Goal: Information Seeking & Learning: Learn about a topic

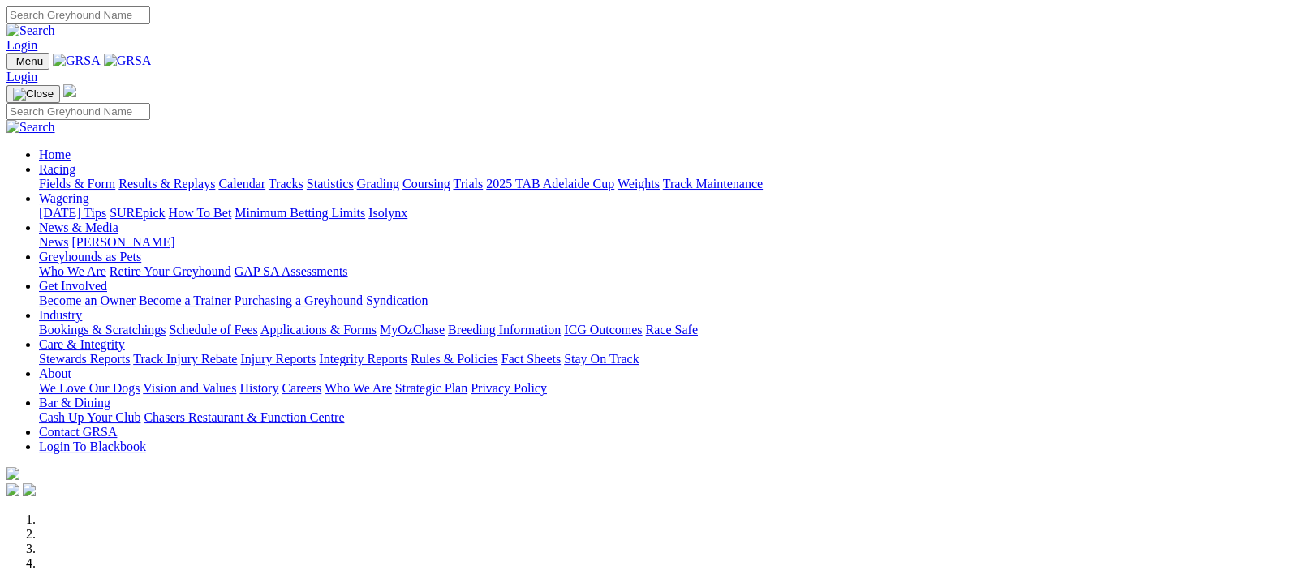
click at [152, 65] on img at bounding box center [128, 61] width 48 height 15
click at [152, 59] on img at bounding box center [128, 61] width 48 height 15
click at [152, 54] on img at bounding box center [128, 61] width 48 height 15
click at [152, 55] on img at bounding box center [128, 61] width 48 height 15
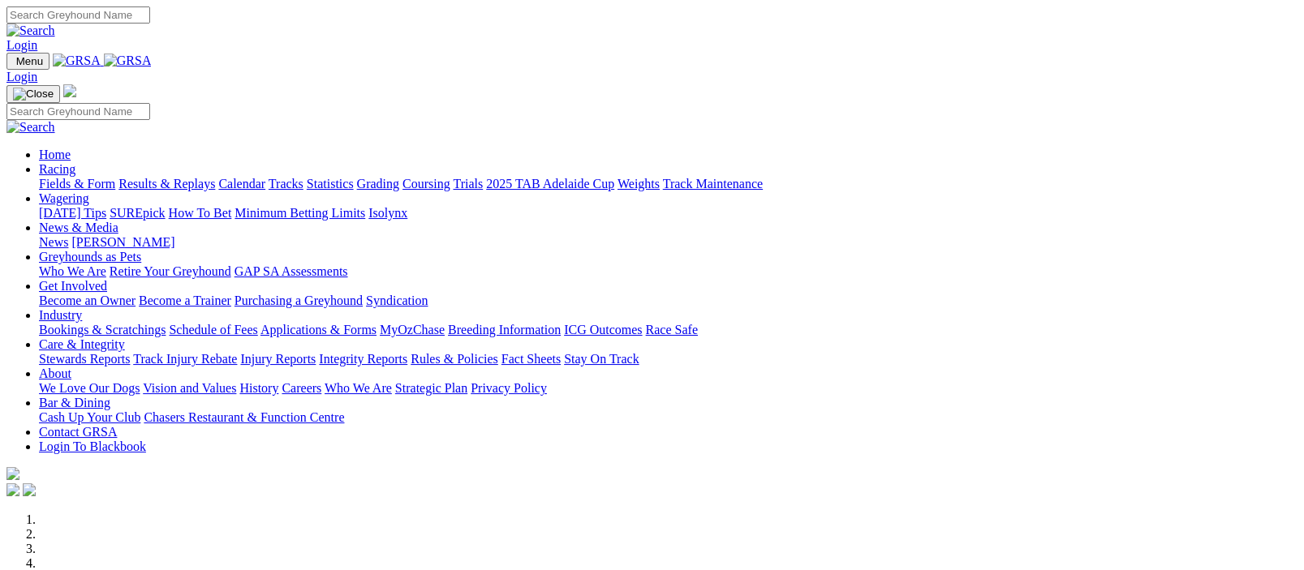
click at [152, 58] on img at bounding box center [128, 61] width 48 height 15
click at [90, 56] on nav "Menu Login Home Racing Fields & Form Results & Replays Calendar Tracks Statisti…" at bounding box center [651, 276] width 1291 height 447
click at [152, 58] on img at bounding box center [128, 61] width 48 height 15
click at [75, 162] on link "Racing" at bounding box center [57, 169] width 37 height 14
click at [152, 59] on img at bounding box center [128, 61] width 48 height 15
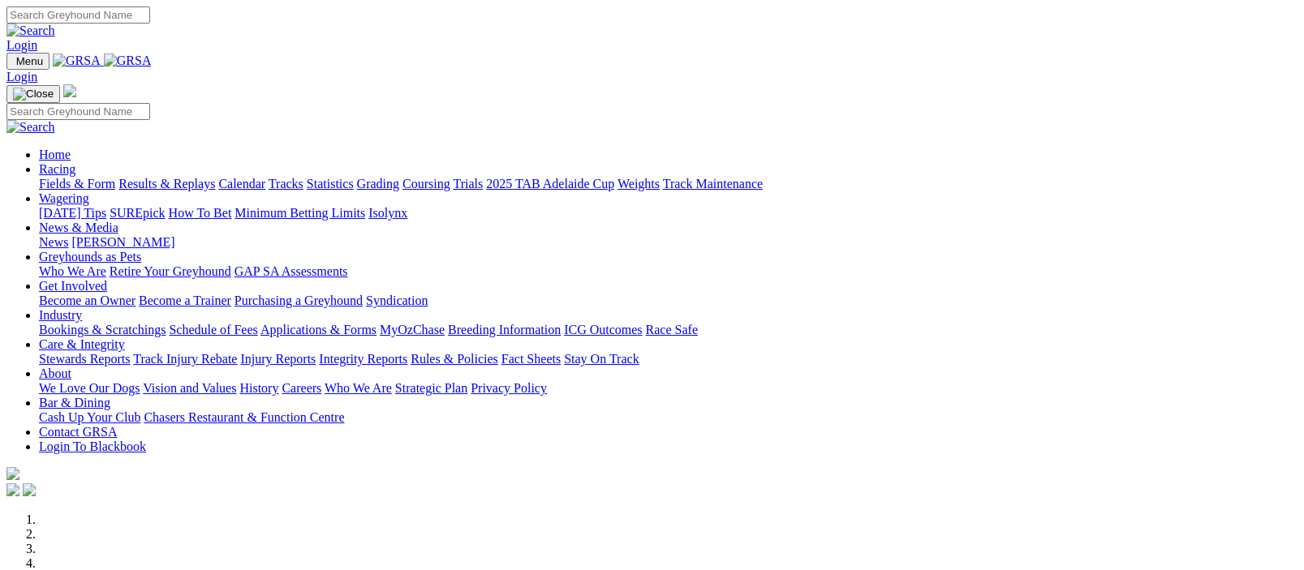
click at [75, 162] on link "Racing" at bounding box center [57, 169] width 37 height 14
click at [80, 177] on link "Fields & Form" at bounding box center [77, 184] width 76 height 14
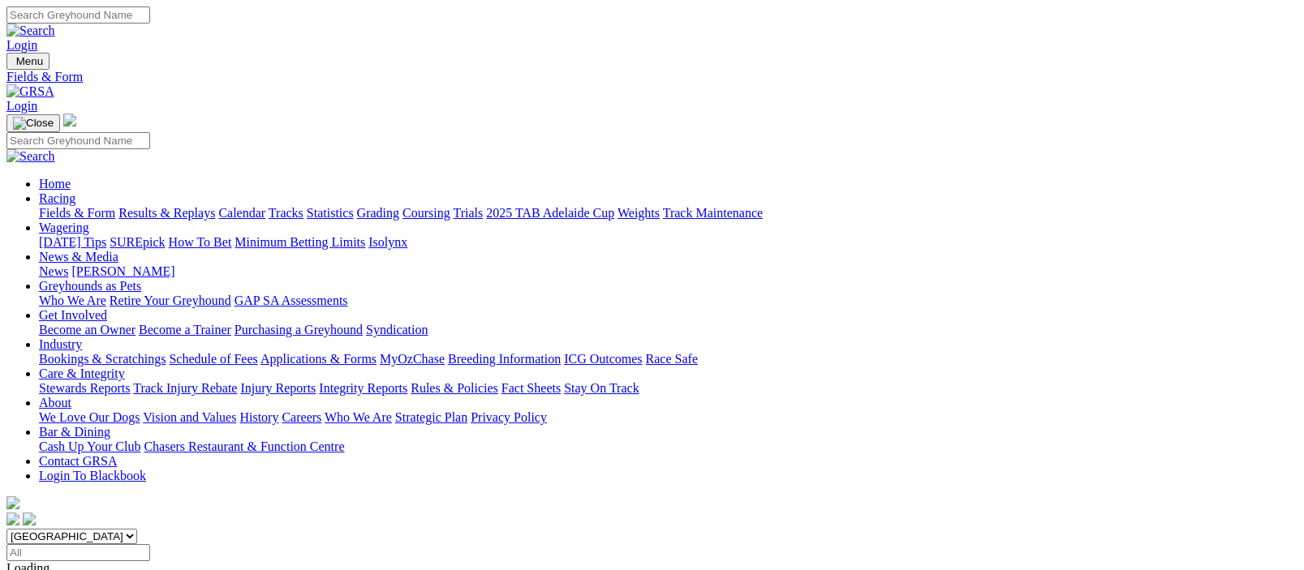
scroll to position [397, 0]
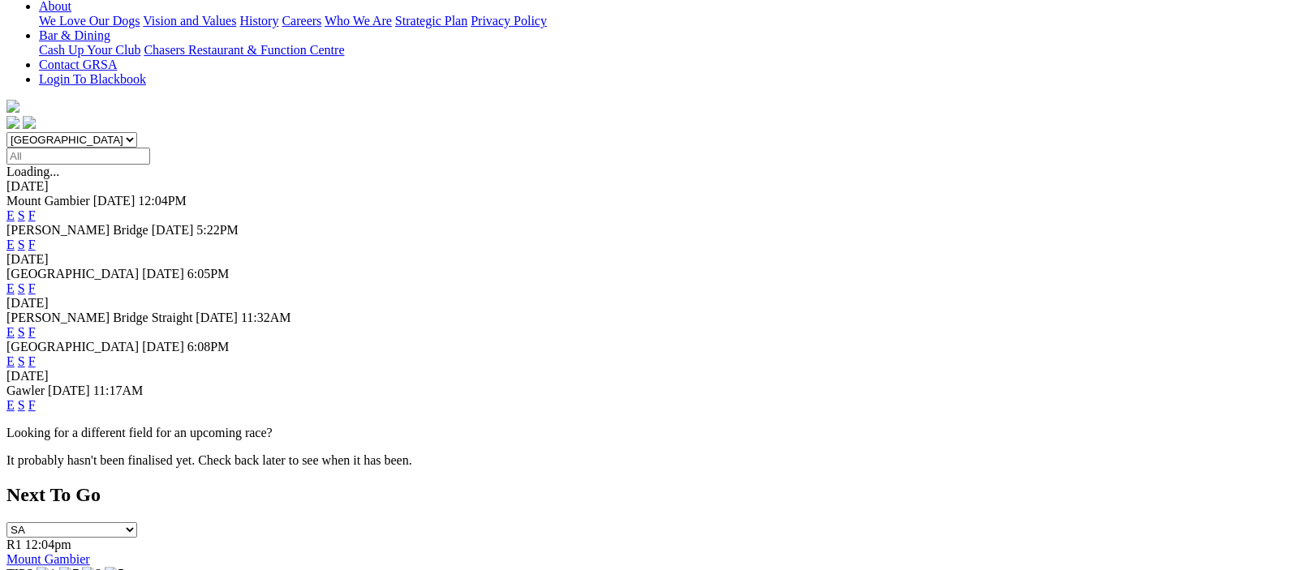
click at [36, 355] on link "F" at bounding box center [31, 362] width 7 height 14
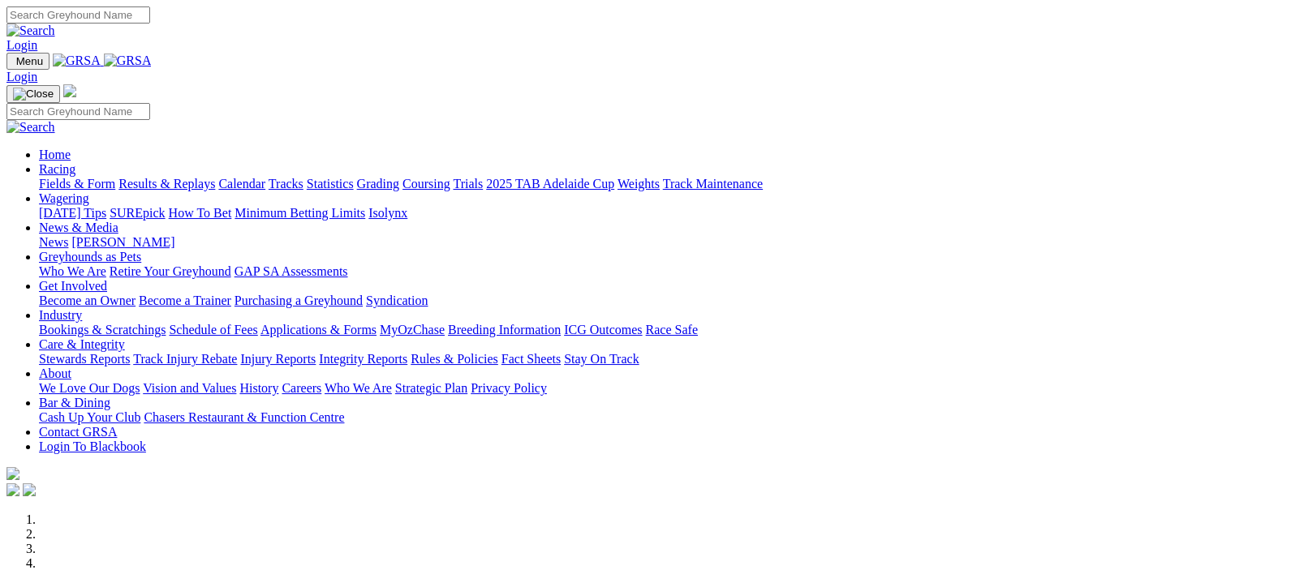
click at [75, 162] on link "Racing" at bounding box center [57, 169] width 37 height 14
click at [152, 58] on img at bounding box center [128, 61] width 48 height 15
click at [58, 177] on link "Fields & Form" at bounding box center [77, 184] width 76 height 14
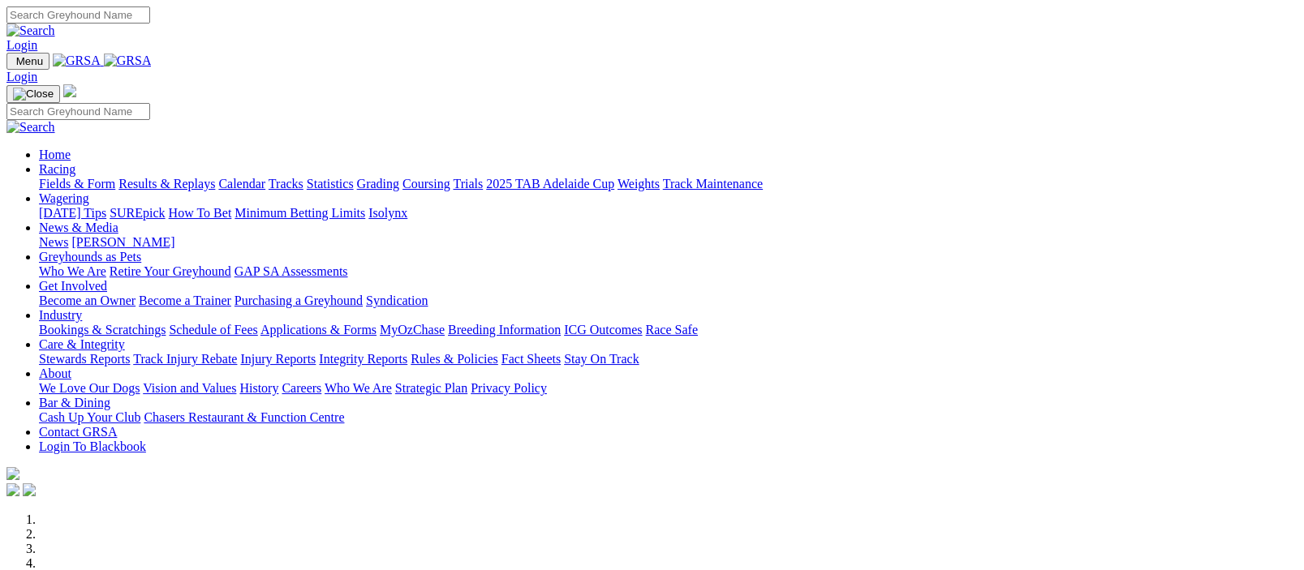
click at [75, 162] on link "Racing" at bounding box center [57, 169] width 37 height 14
click at [152, 62] on img at bounding box center [128, 61] width 48 height 15
click at [61, 177] on link "Fields & Form" at bounding box center [77, 184] width 76 height 14
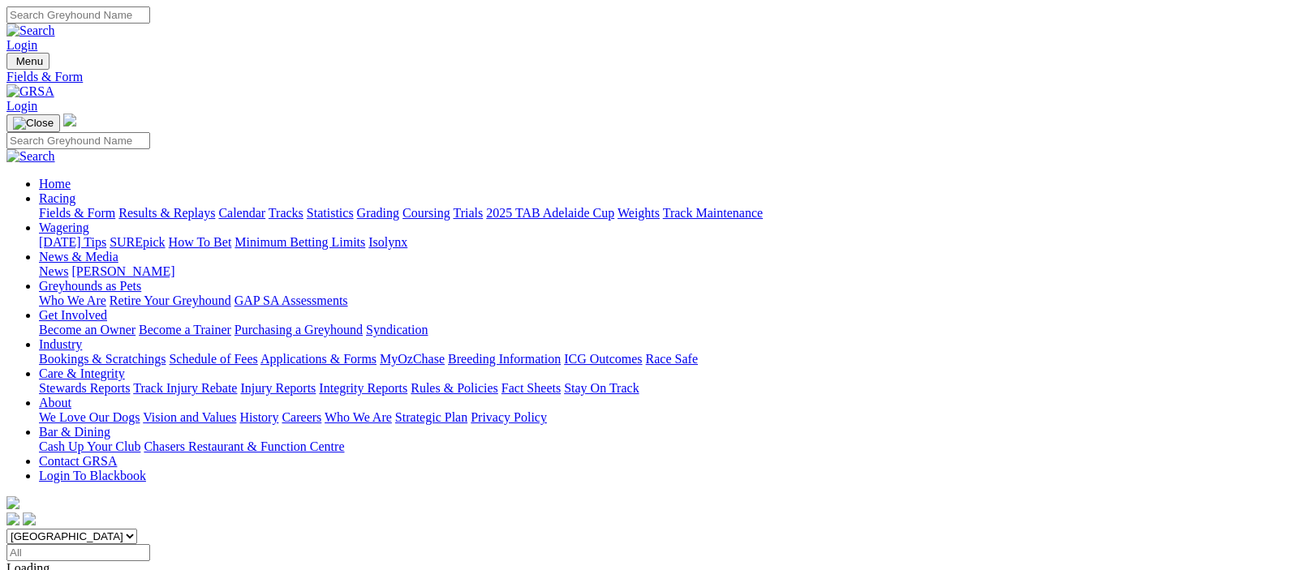
scroll to position [397, 0]
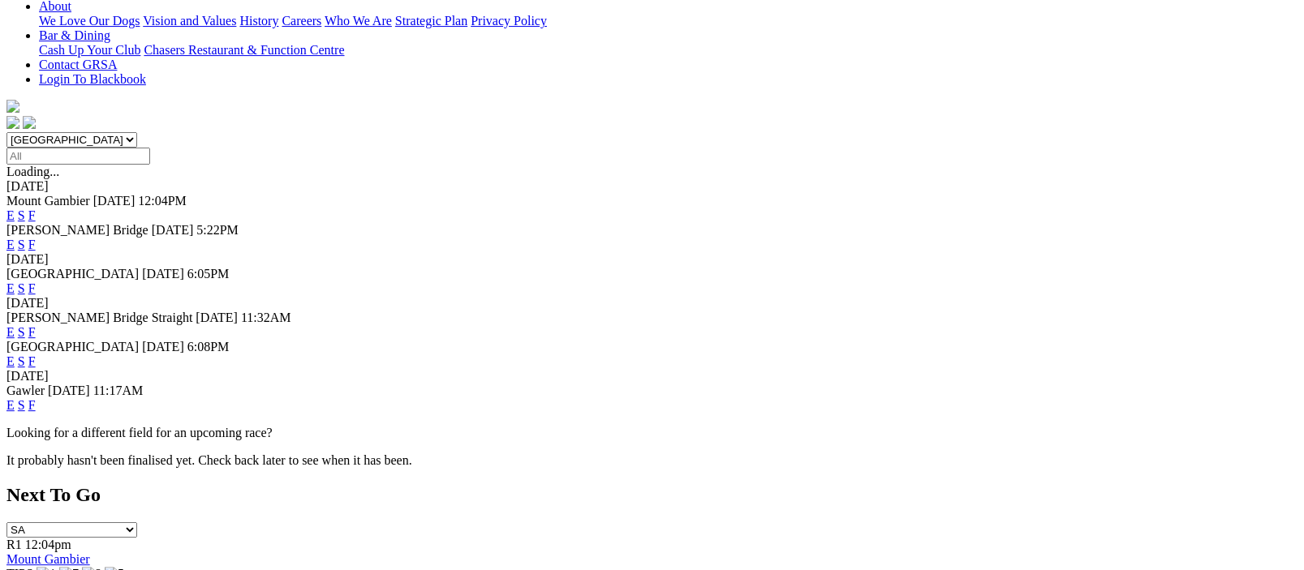
click at [36, 355] on link "F" at bounding box center [31, 362] width 7 height 14
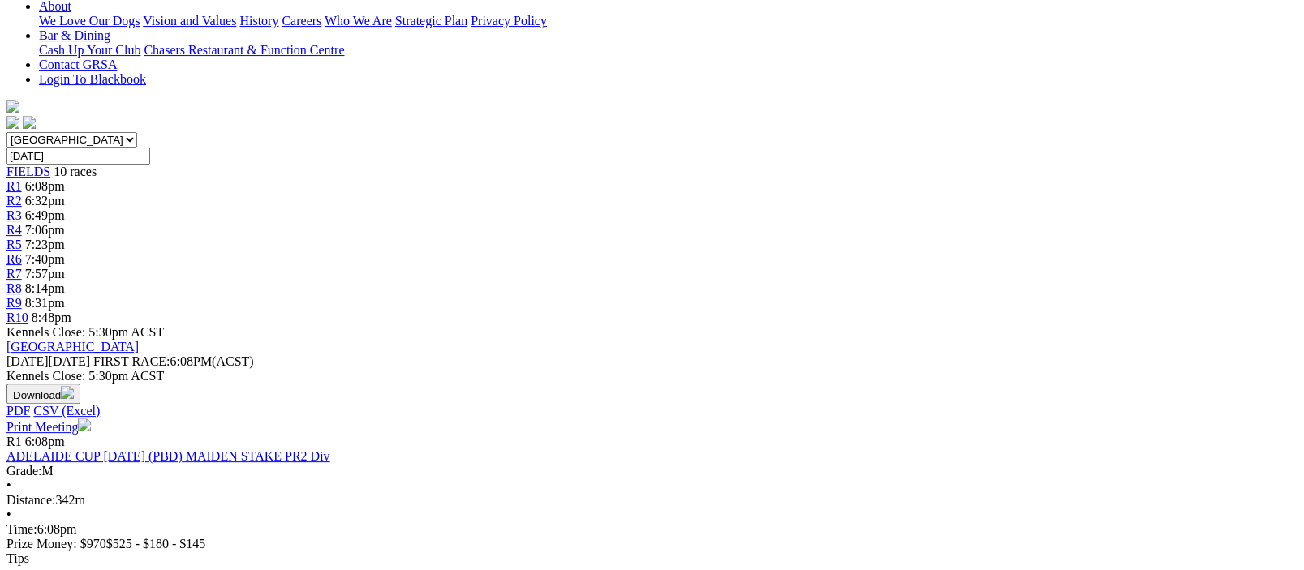
scroll to position [793, 0]
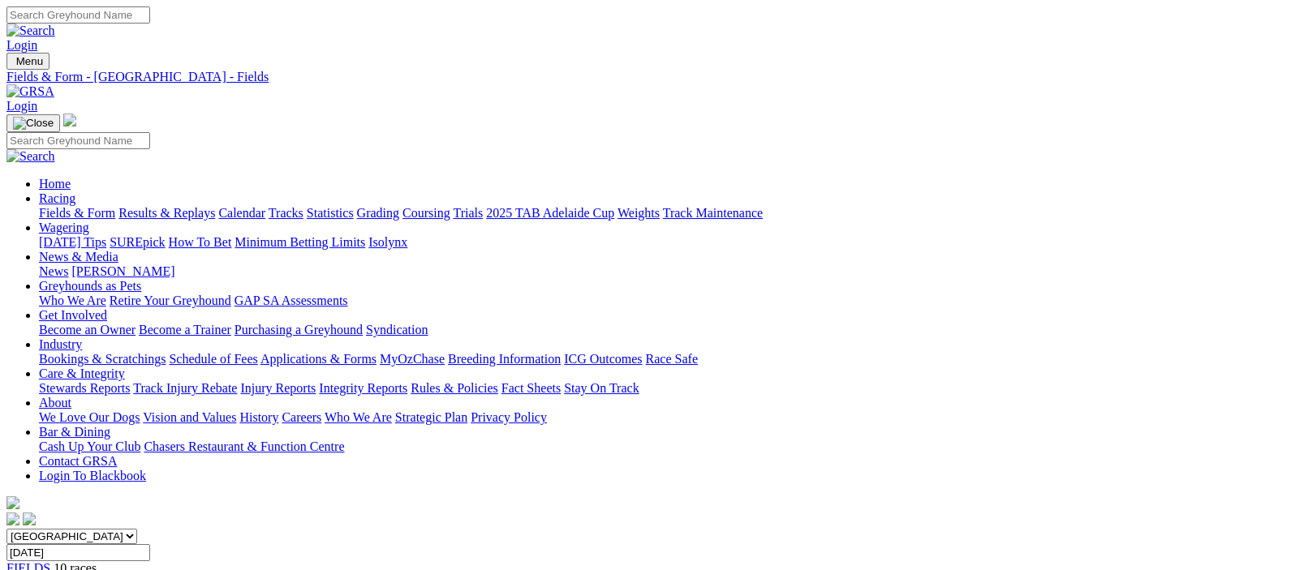
scroll to position [397, 0]
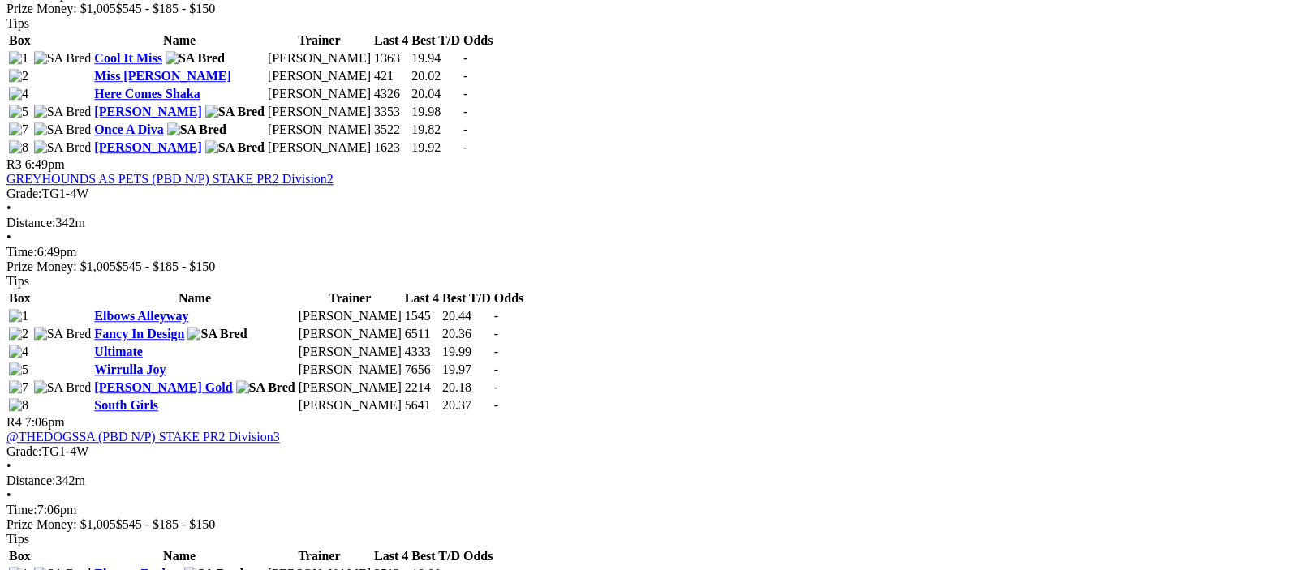
scroll to position [1586, 0]
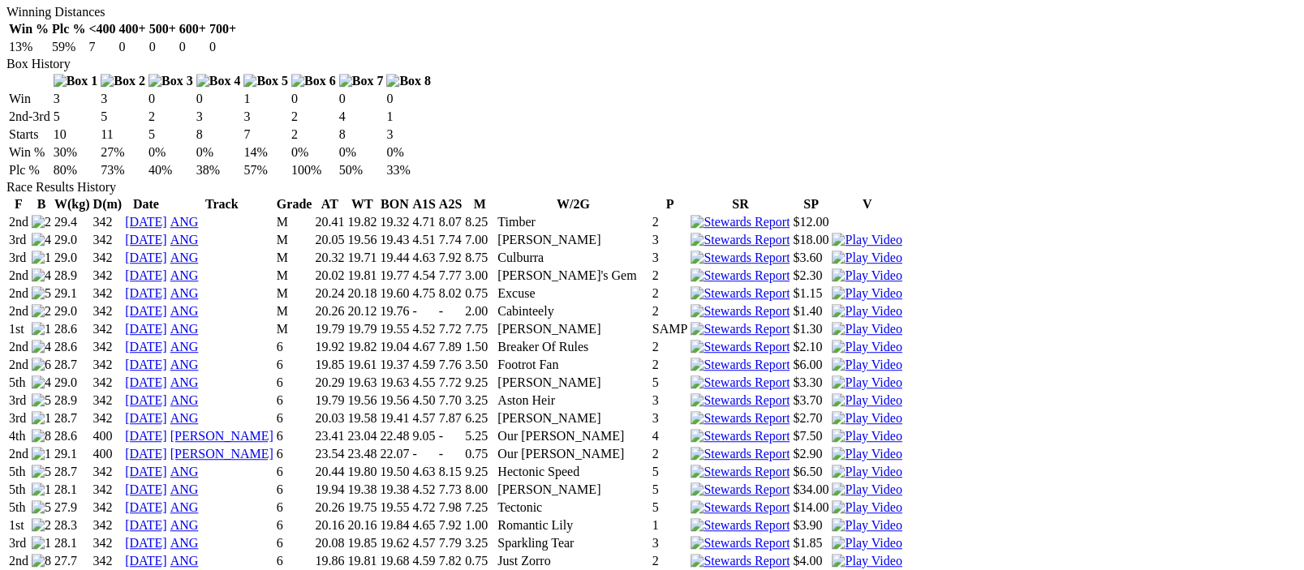
scroll to position [397, 0]
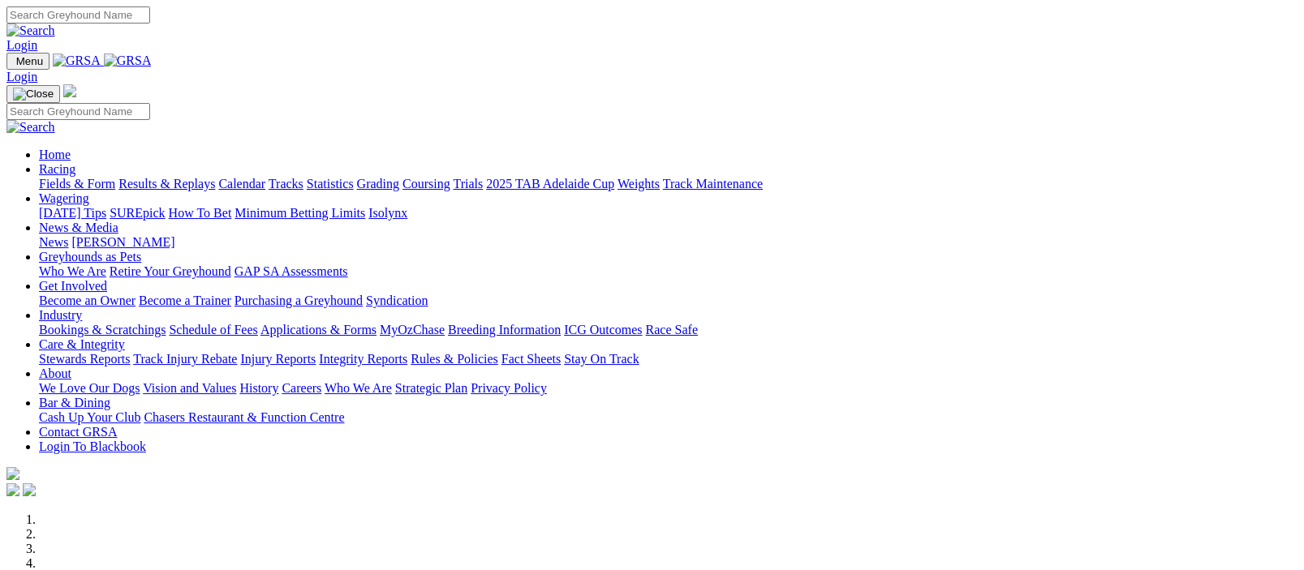
click at [75, 162] on link "Racing" at bounding box center [57, 169] width 37 height 14
click at [62, 177] on link "Fields & Form" at bounding box center [77, 184] width 76 height 14
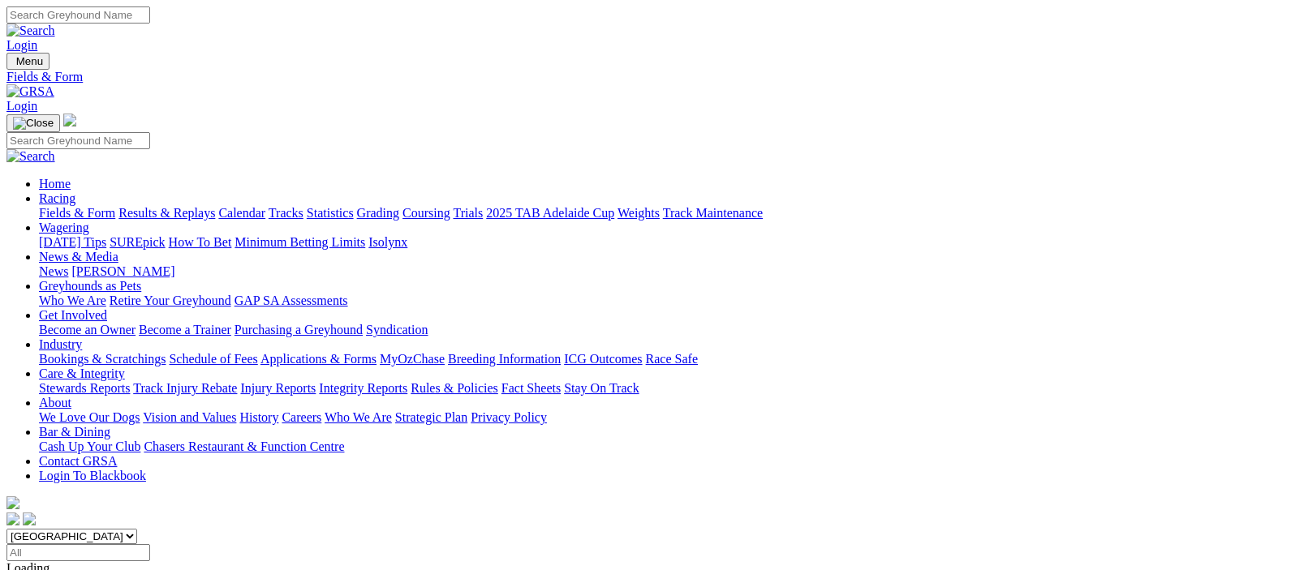
scroll to position [397, 0]
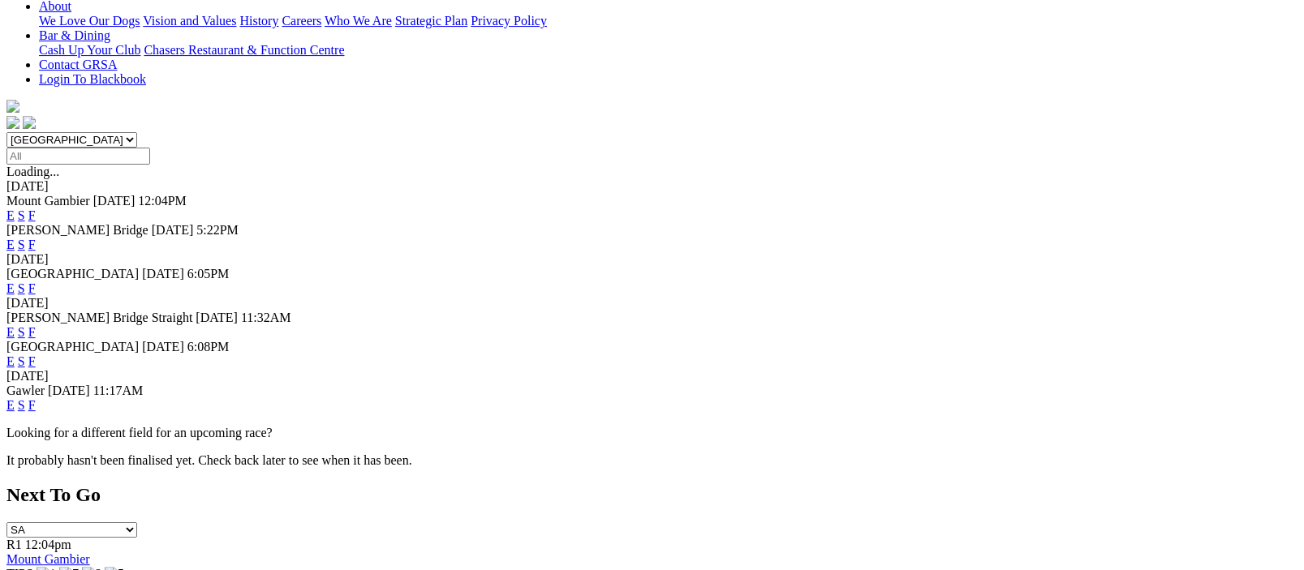
click at [36, 355] on link "F" at bounding box center [31, 362] width 7 height 14
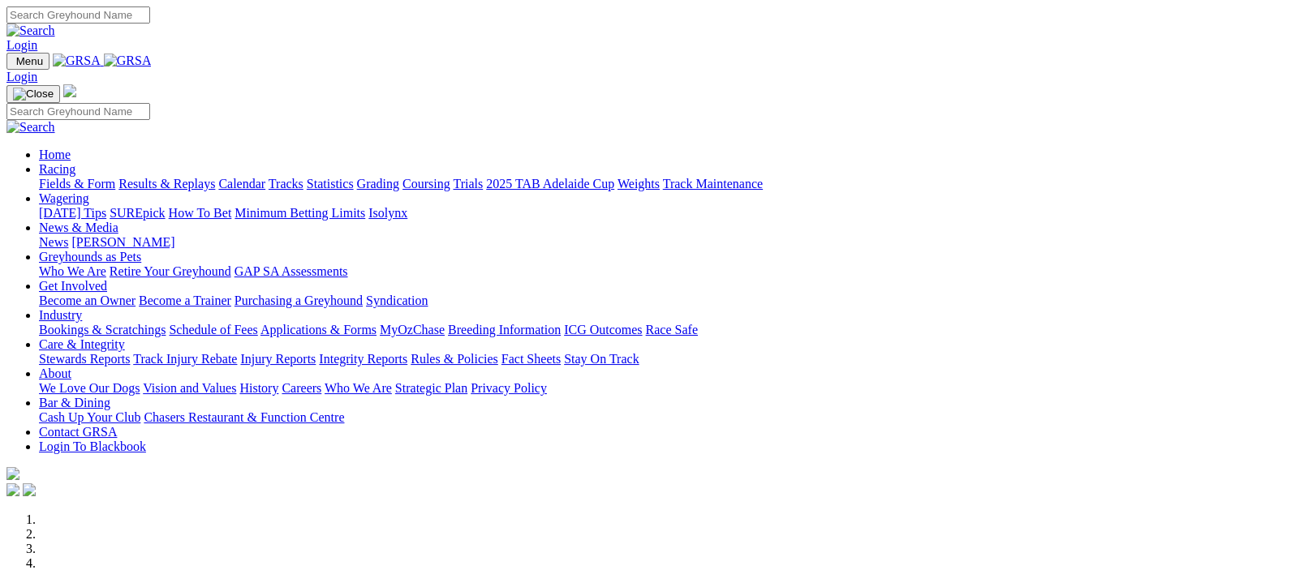
click at [152, 58] on img at bounding box center [128, 61] width 48 height 15
click at [204, 177] on link "Results & Replays" at bounding box center [166, 184] width 97 height 14
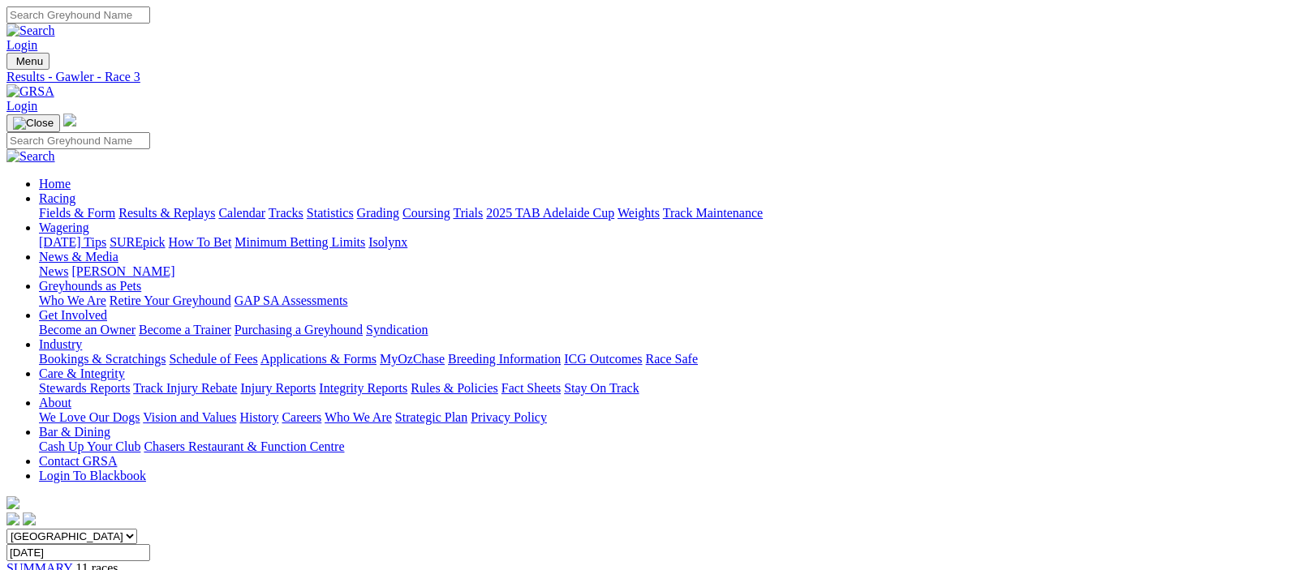
scroll to position [397, 0]
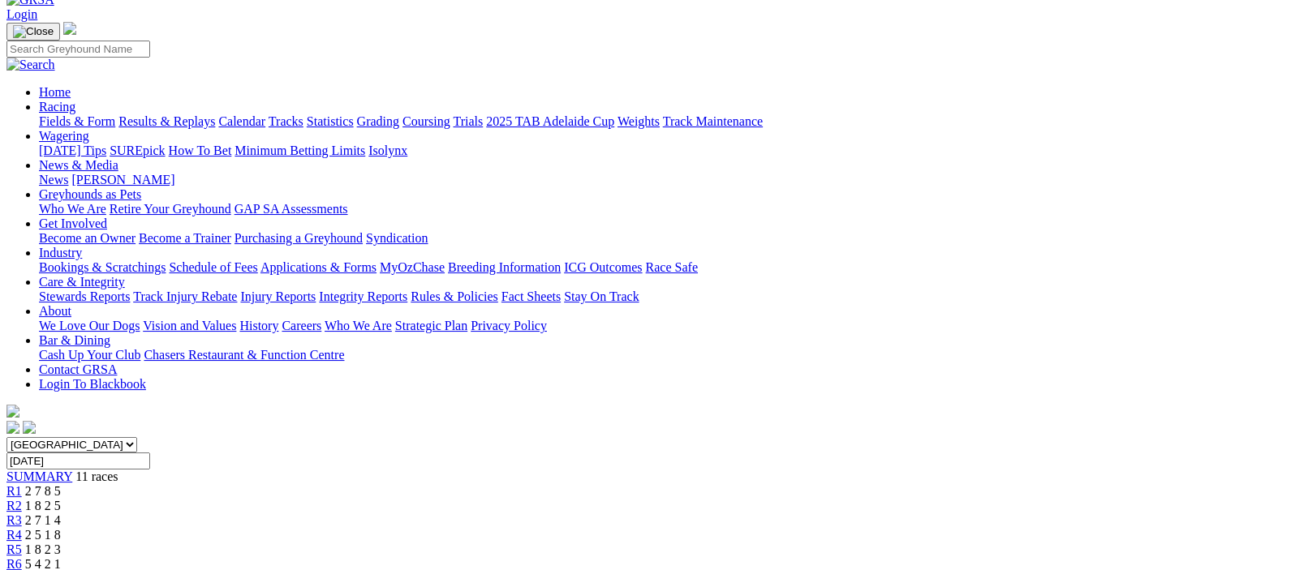
scroll to position [397, 0]
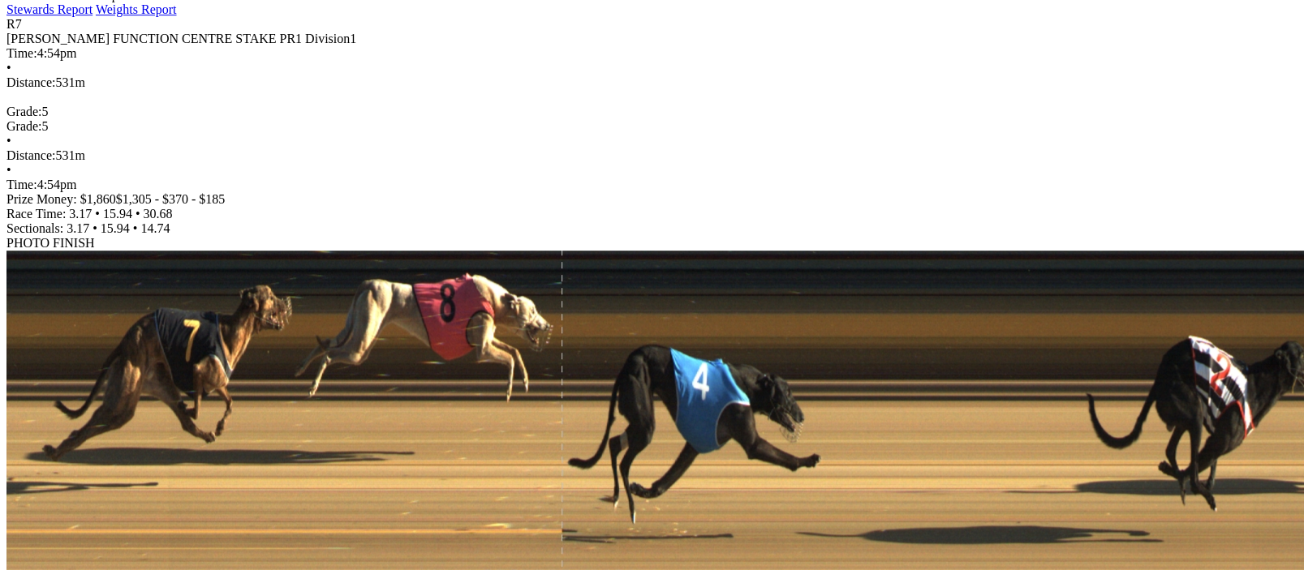
scroll to position [397, 0]
